Goal: Task Accomplishment & Management: Use online tool/utility

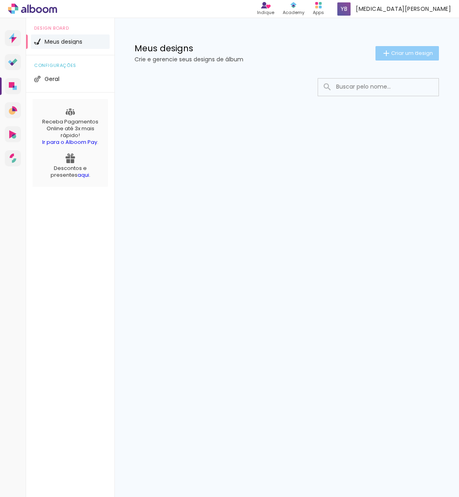
click at [414, 52] on span "Criar um design" at bounding box center [412, 53] width 42 height 5
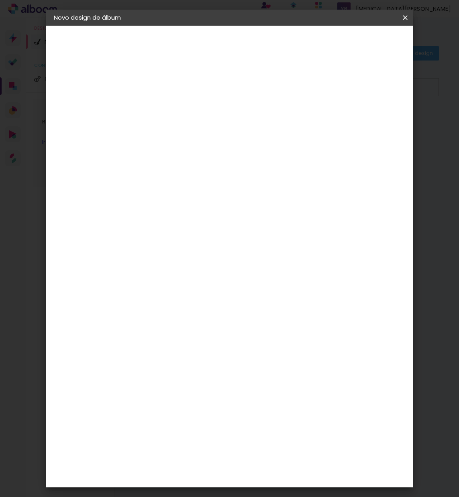
click at [185, 110] on input at bounding box center [185, 107] width 0 height 12
type input "m"
type input "[PERSON_NAME]"
type paper-input "[PERSON_NAME]"
click at [0, 0] on slot "Avançar" at bounding box center [0, 0] width 0 height 0
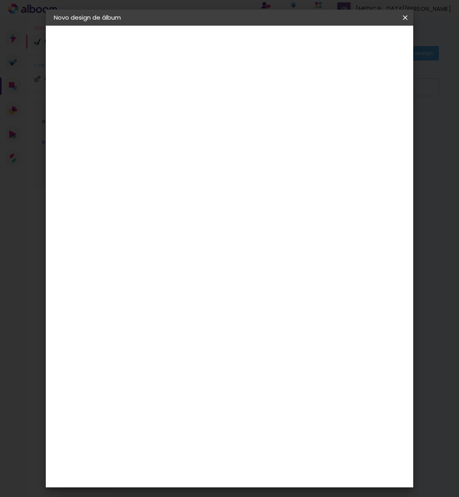
scroll to position [545, 0]
click at [189, 481] on div "Go image" at bounding box center [190, 487] width 20 height 13
click at [0, 0] on slot "Avançar" at bounding box center [0, 0] width 0 height 0
click at [229, 130] on paper-input-container "Linha" at bounding box center [205, 140] width 47 height 20
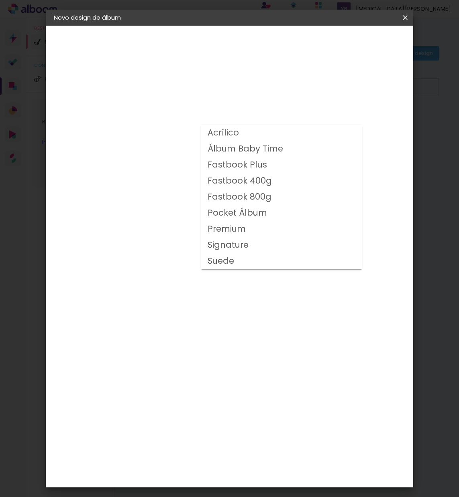
click at [0, 0] on slot "Fastbook 800g" at bounding box center [0, 0] width 0 height 0
type input "Fastbook 800g"
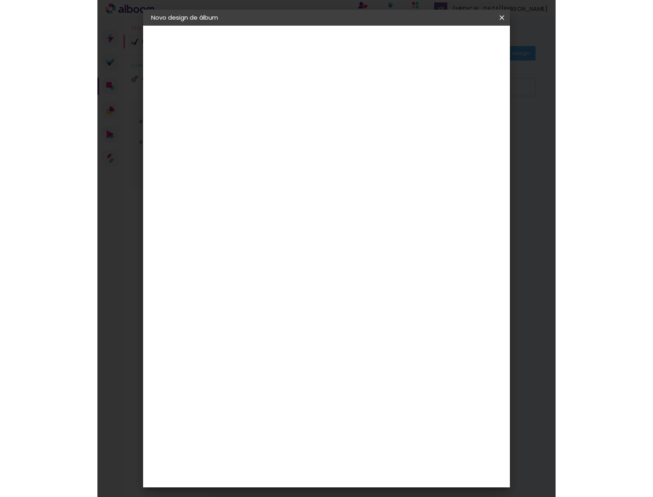
scroll to position [8, 0]
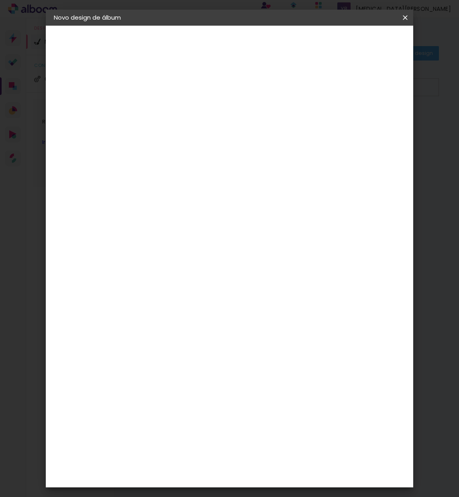
click at [239, 221] on span "30 × 20" at bounding box center [220, 233] width 37 height 26
click at [0, 0] on slot "Avançar" at bounding box center [0, 0] width 0 height 0
click at [0, 0] on slot "Mostrar sangria" at bounding box center [0, 0] width 0 height 0
type paper-checkbox "on"
click at [0, 0] on slot "Mostrar sangria" at bounding box center [0, 0] width 0 height 0
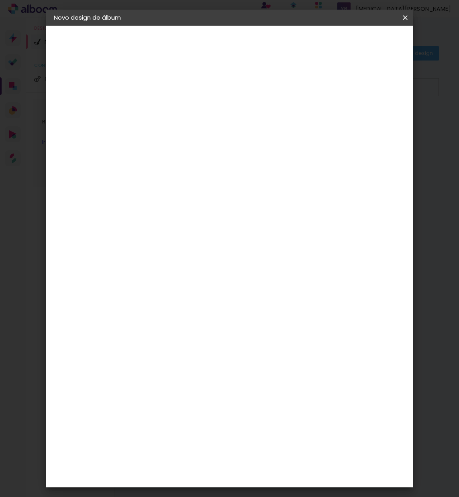
click at [0, 0] on slot "Mostrar sangria" at bounding box center [0, 0] width 0 height 0
type input "1"
type paper-input "1"
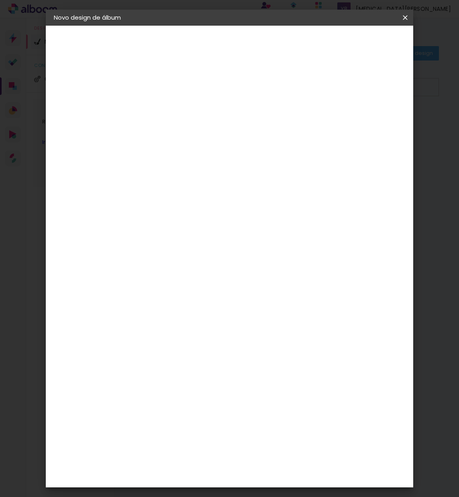
click at [188, 89] on input "1" at bounding box center [179, 86] width 28 height 10
click at [354, 45] on span "Iniciar design" at bounding box center [341, 45] width 28 height 11
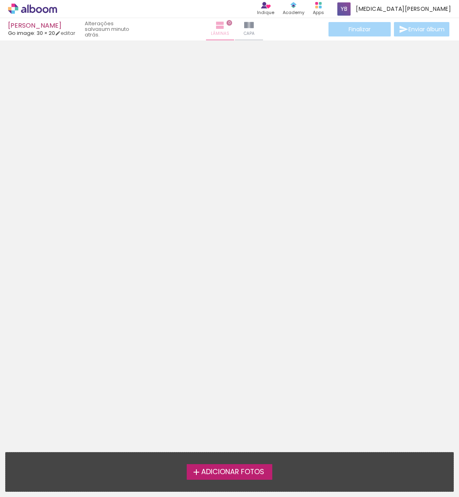
click at [218, 23] on iron-icon at bounding box center [220, 25] width 10 height 10
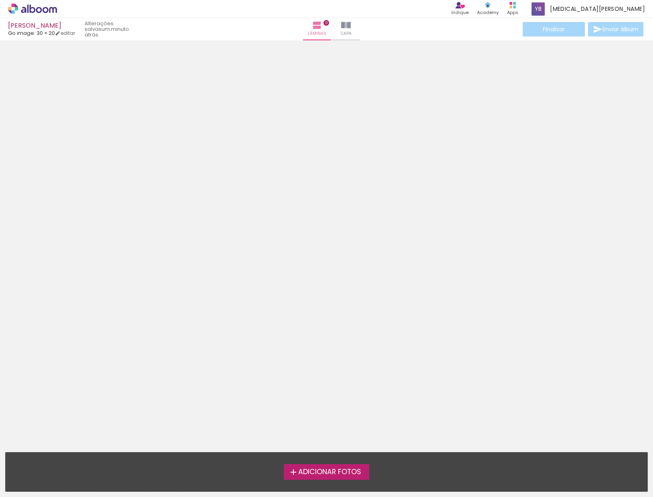
click at [0, 0] on slot "um minuto atrás." at bounding box center [0, 0] width 0 height 0
click at [344, 25] on iron-icon at bounding box center [346, 25] width 10 height 10
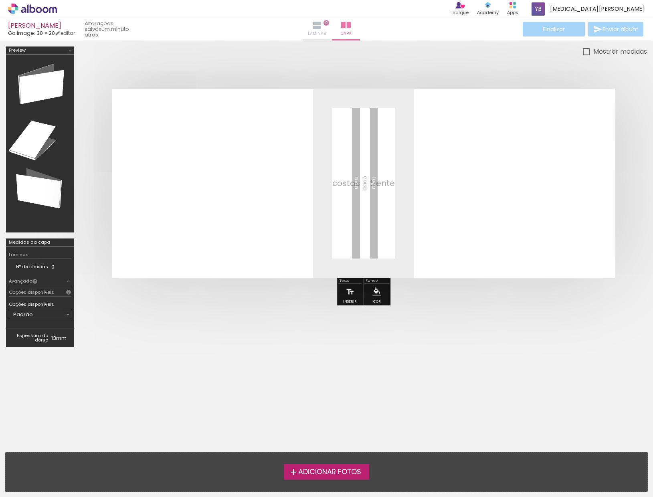
click at [317, 30] on span "Lâminas" at bounding box center [317, 33] width 18 height 7
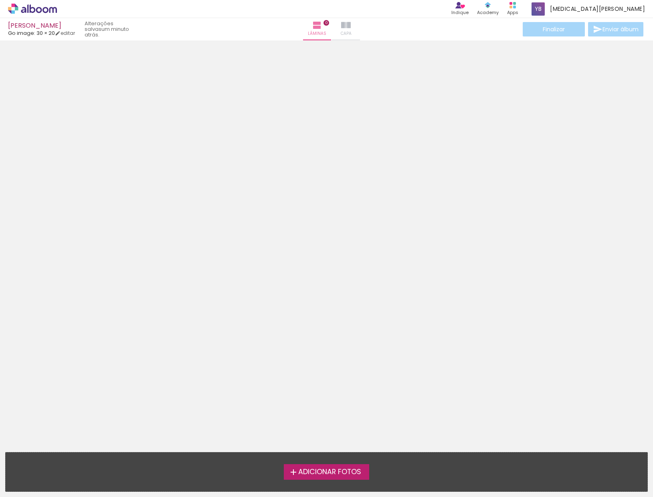
click at [341, 28] on iron-icon at bounding box center [346, 25] width 10 height 10
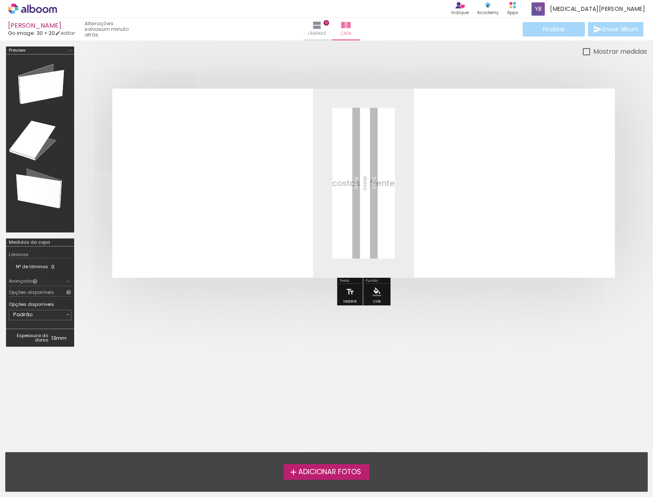
click at [240, 187] on quentale-layouter at bounding box center [363, 183] width 503 height 189
click at [410, 182] on quentale-layouter at bounding box center [363, 183] width 503 height 189
click at [355, 474] on span "Adicionar Fotos" at bounding box center [329, 472] width 63 height 7
click at [0, 0] on input "file" at bounding box center [0, 0] width 0 height 0
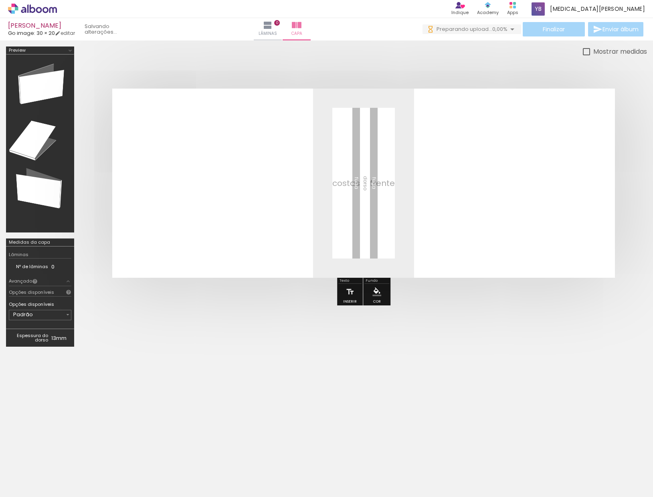
click at [142, 26] on div "[PERSON_NAME] image: 30 × 20 editar" at bounding box center [75, 29] width 134 height 18
click at [309, 179] on quentale-layouter at bounding box center [363, 183] width 503 height 189
click at [175, 475] on div at bounding box center [170, 470] width 40 height 26
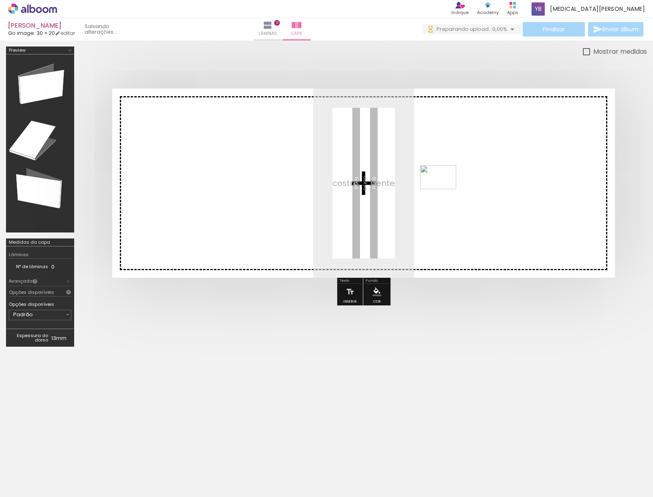
drag, startPoint x: 176, startPoint y: 471, endPoint x: 444, endPoint y: 189, distance: 389.6
click at [444, 189] on quentale-workspace at bounding box center [326, 248] width 653 height 497
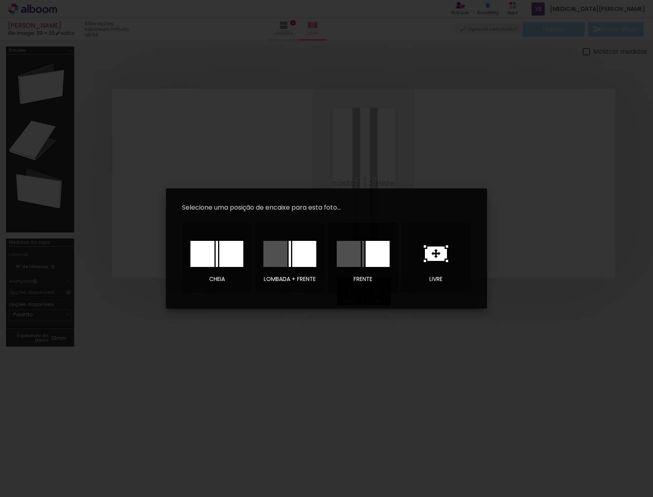
click at [357, 255] on div at bounding box center [349, 254] width 24 height 26
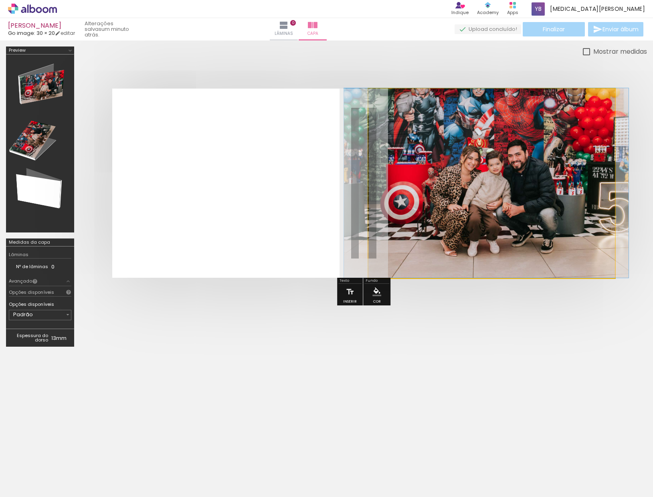
drag, startPoint x: 444, startPoint y: 187, endPoint x: 439, endPoint y: 168, distance: 19.6
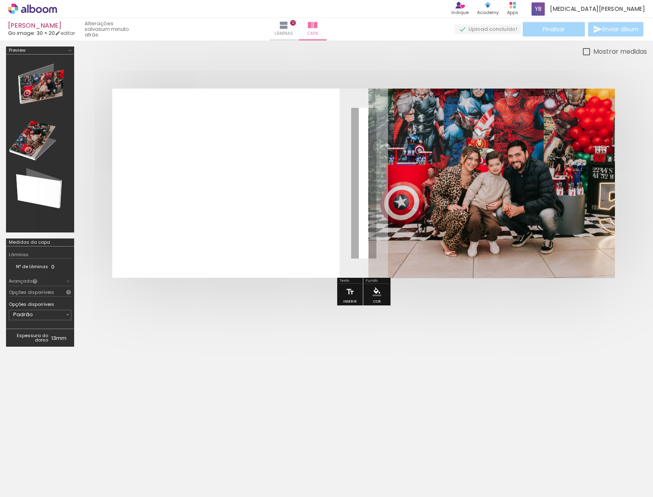
click at [250, 322] on quentale-cover-editor at bounding box center [363, 200] width 567 height 306
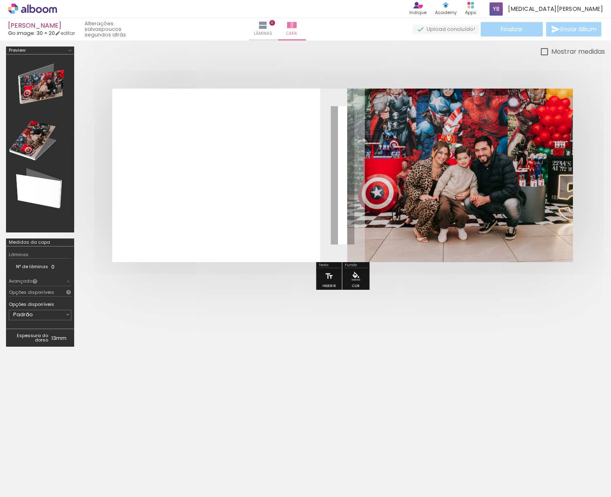
click at [173, 183] on quentale-layouter at bounding box center [342, 176] width 461 height 174
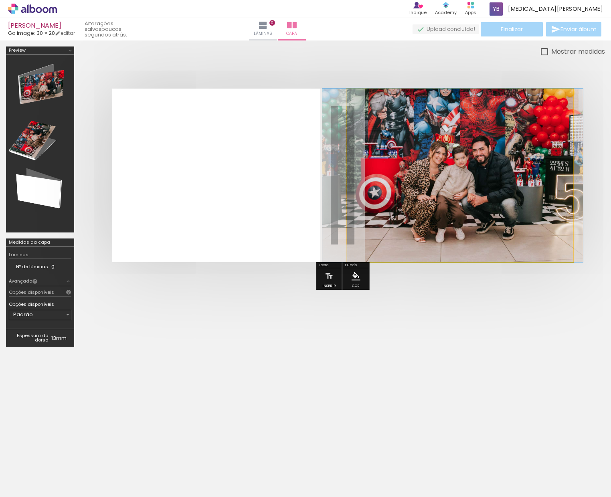
drag, startPoint x: 481, startPoint y: 188, endPoint x: 479, endPoint y: 171, distance: 17.0
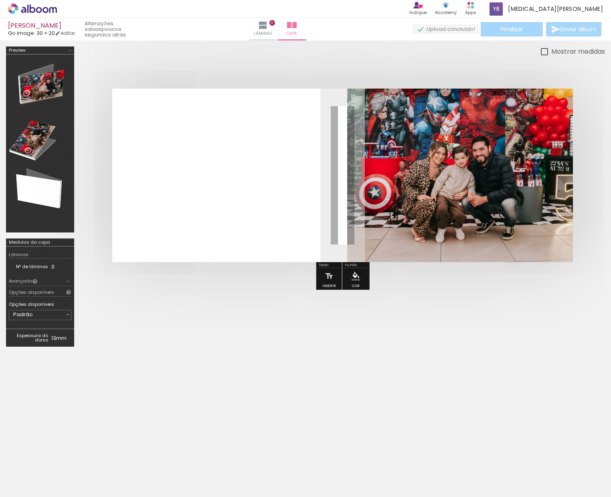
drag, startPoint x: 490, startPoint y: 370, endPoint x: 501, endPoint y: 301, distance: 69.8
click at [458, 370] on div at bounding box center [305, 403] width 611 height 88
